Goal: Transaction & Acquisition: Subscribe to service/newsletter

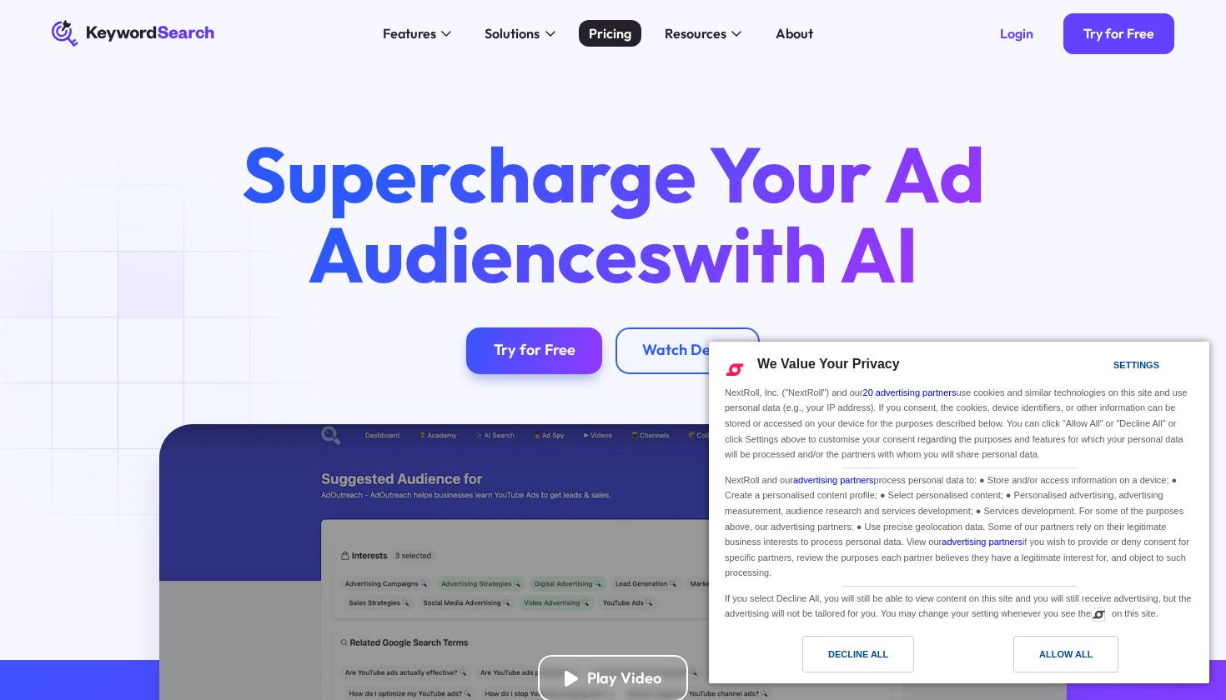
click at [615, 33] on div "Pricing" at bounding box center [610, 33] width 43 height 20
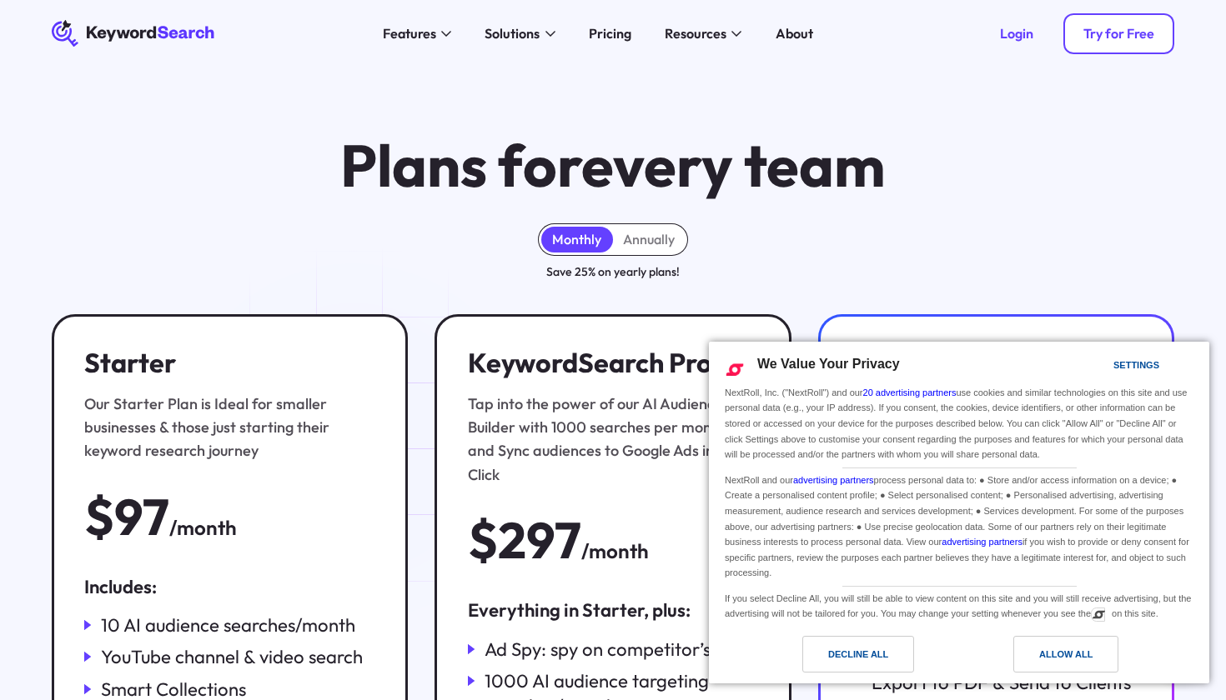
click at [1104, 28] on div "Try for Free" at bounding box center [1118, 33] width 71 height 17
